Goal: Information Seeking & Learning: Learn about a topic

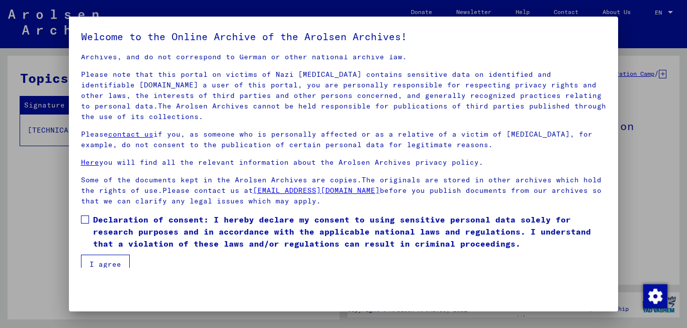
scroll to position [27, 0]
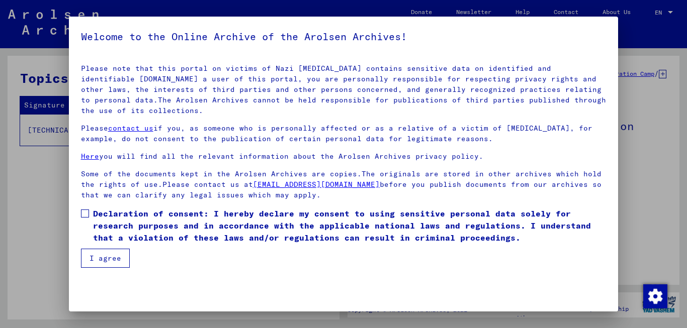
click at [89, 212] on label "Declaration of consent: I hereby declare my consent to using sensitive personal…" at bounding box center [343, 226] width 525 height 36
click at [88, 256] on button "I agree" at bounding box center [105, 258] width 49 height 19
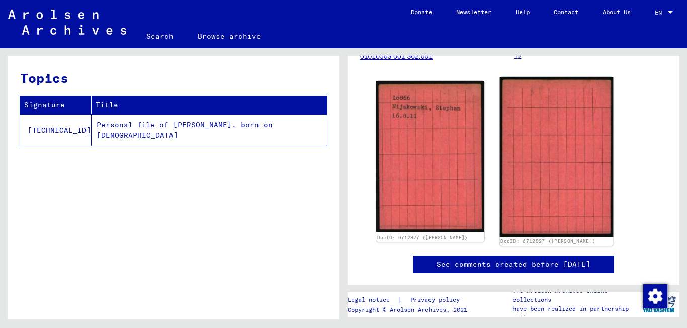
scroll to position [72, 0]
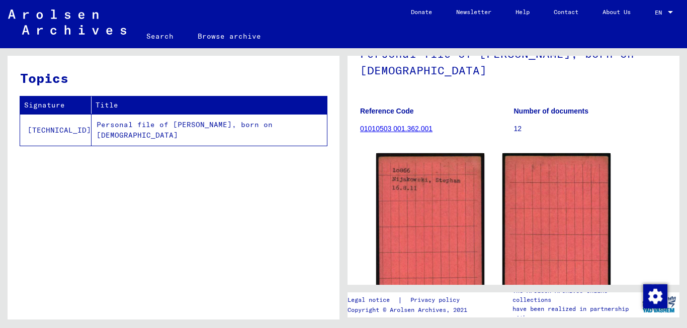
click at [343, 133] on link "01010503 001.362.001" at bounding box center [396, 129] width 72 height 8
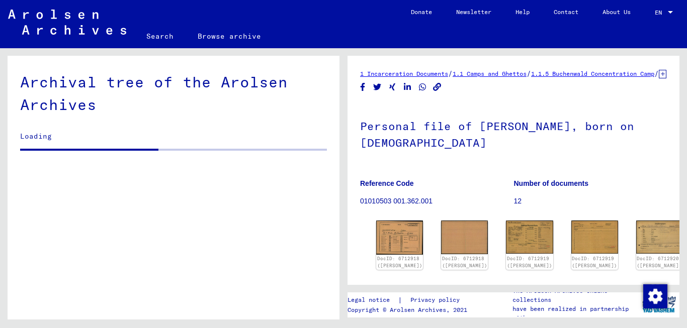
scroll to position [145, 0]
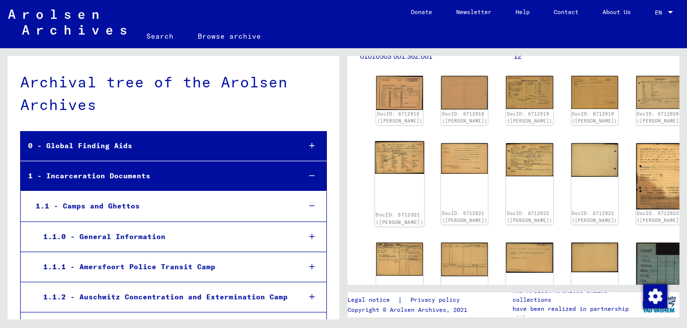
click at [343, 174] on img at bounding box center [399, 157] width 49 height 33
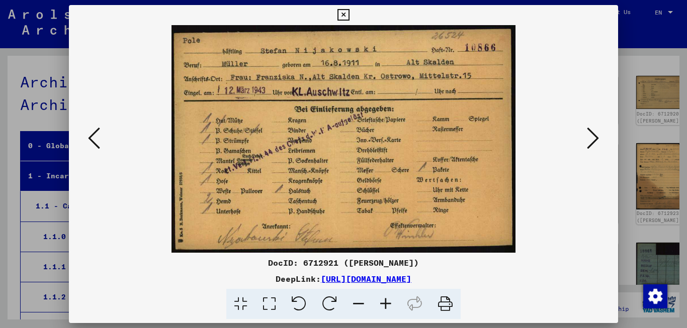
click at [343, 16] on icon at bounding box center [343, 15] width 12 height 12
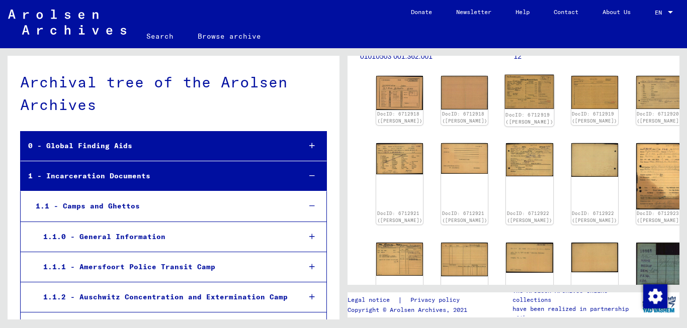
click at [343, 98] on img at bounding box center [529, 92] width 49 height 35
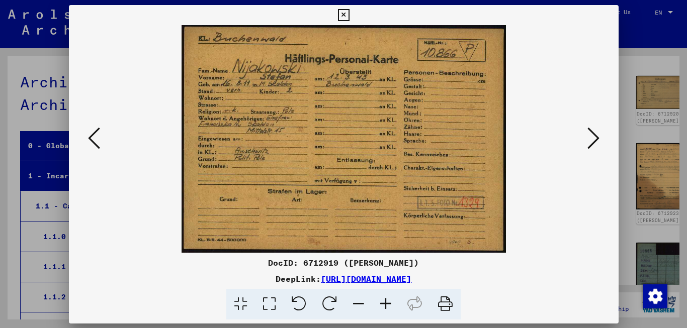
click at [343, 97] on img at bounding box center [343, 139] width 481 height 228
click at [343, 11] on icon at bounding box center [343, 15] width 12 height 12
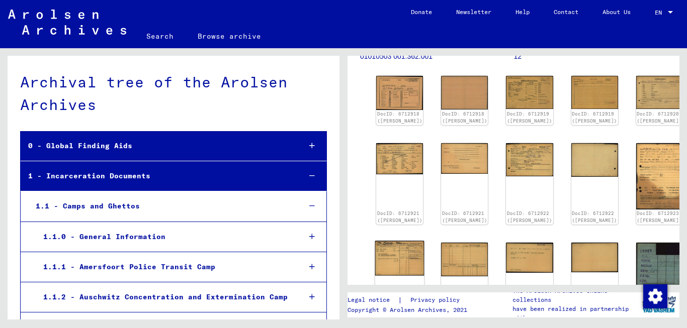
click at [343, 260] on img at bounding box center [399, 258] width 49 height 35
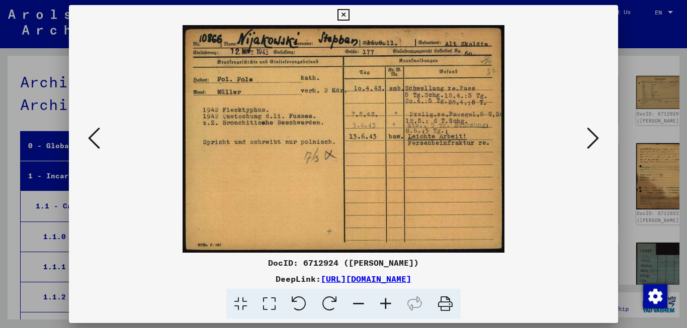
click at [343, 20] on icon at bounding box center [343, 15] width 12 height 12
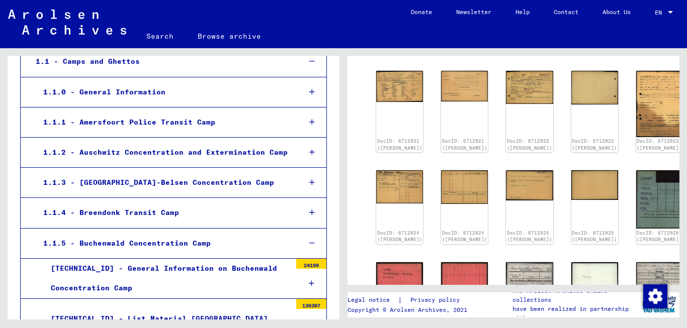
scroll to position [0, 0]
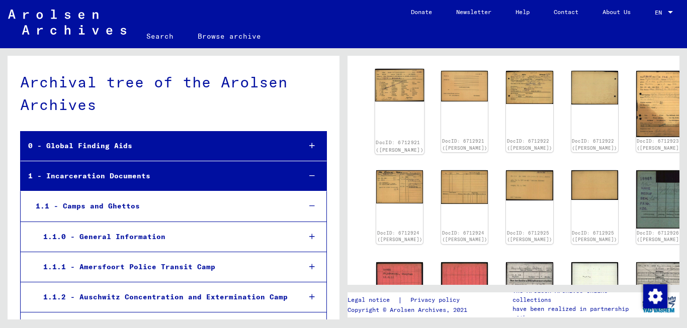
click at [343, 94] on img at bounding box center [399, 85] width 49 height 33
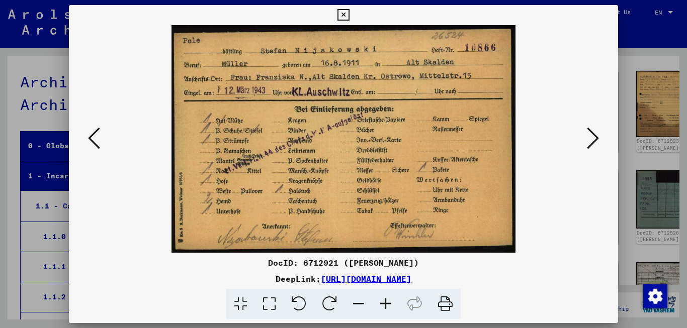
click at [343, 14] on icon at bounding box center [343, 15] width 12 height 12
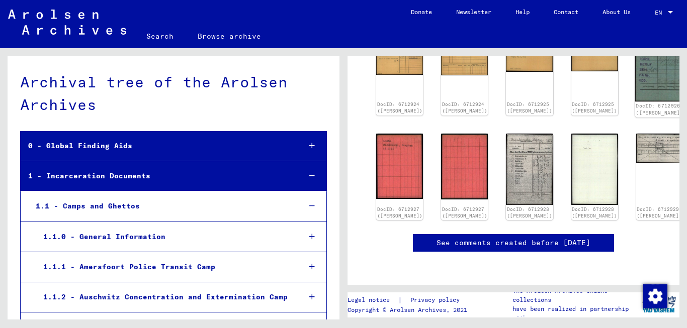
scroll to position [362, 0]
click at [343, 147] on img at bounding box center [529, 168] width 49 height 75
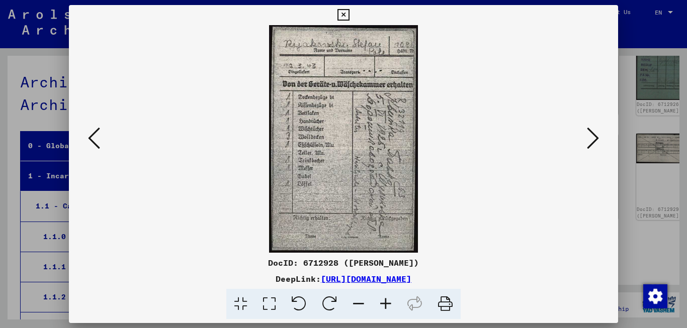
click at [343, 14] on icon at bounding box center [343, 15] width 12 height 12
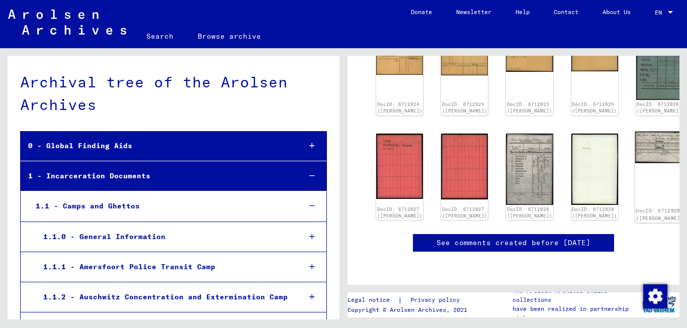
click at [343, 157] on div "DocID: 6712929 ([PERSON_NAME])" at bounding box center [658, 176] width 49 height 91
click at [343, 156] on div "DocID: 6712929 ([PERSON_NAME])" at bounding box center [658, 176] width 49 height 91
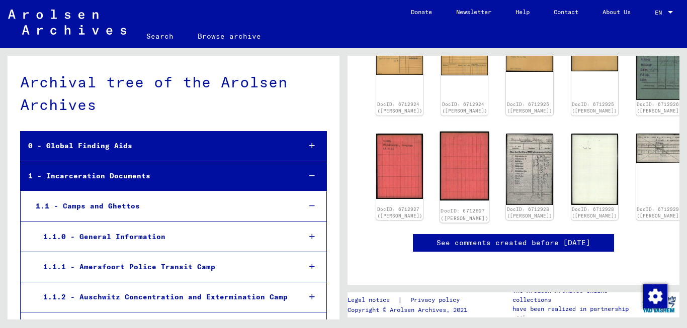
click at [343, 131] on img at bounding box center [464, 165] width 49 height 69
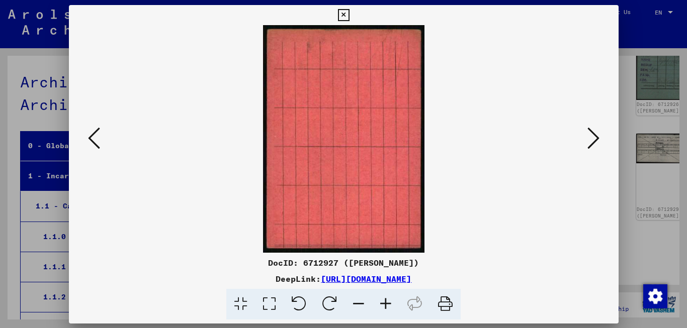
click at [343, 131] on img at bounding box center [343, 139] width 481 height 228
click at [343, 282] on link "[URL][DOMAIN_NAME]" at bounding box center [366, 279] width 90 height 10
